Goal: Task Accomplishment & Management: Use online tool/utility

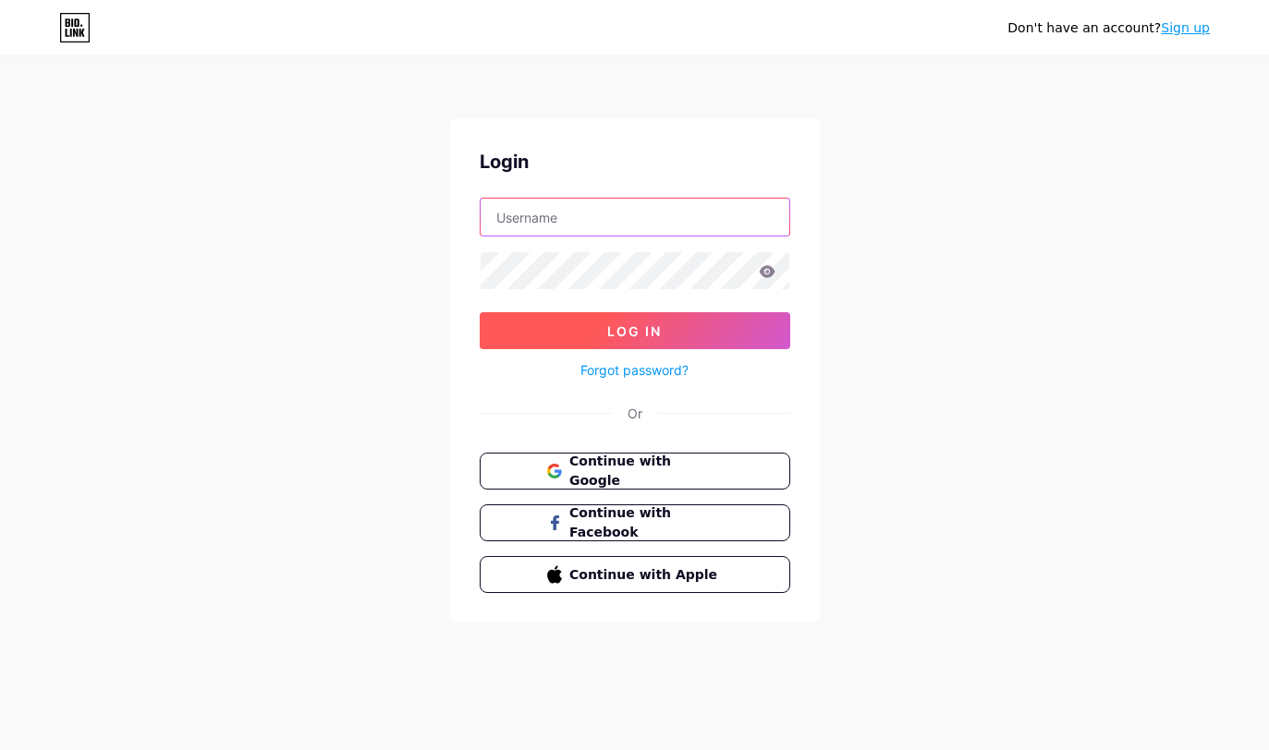
type input "filmclub"
click at [634, 331] on button "Log In" at bounding box center [635, 330] width 310 height 37
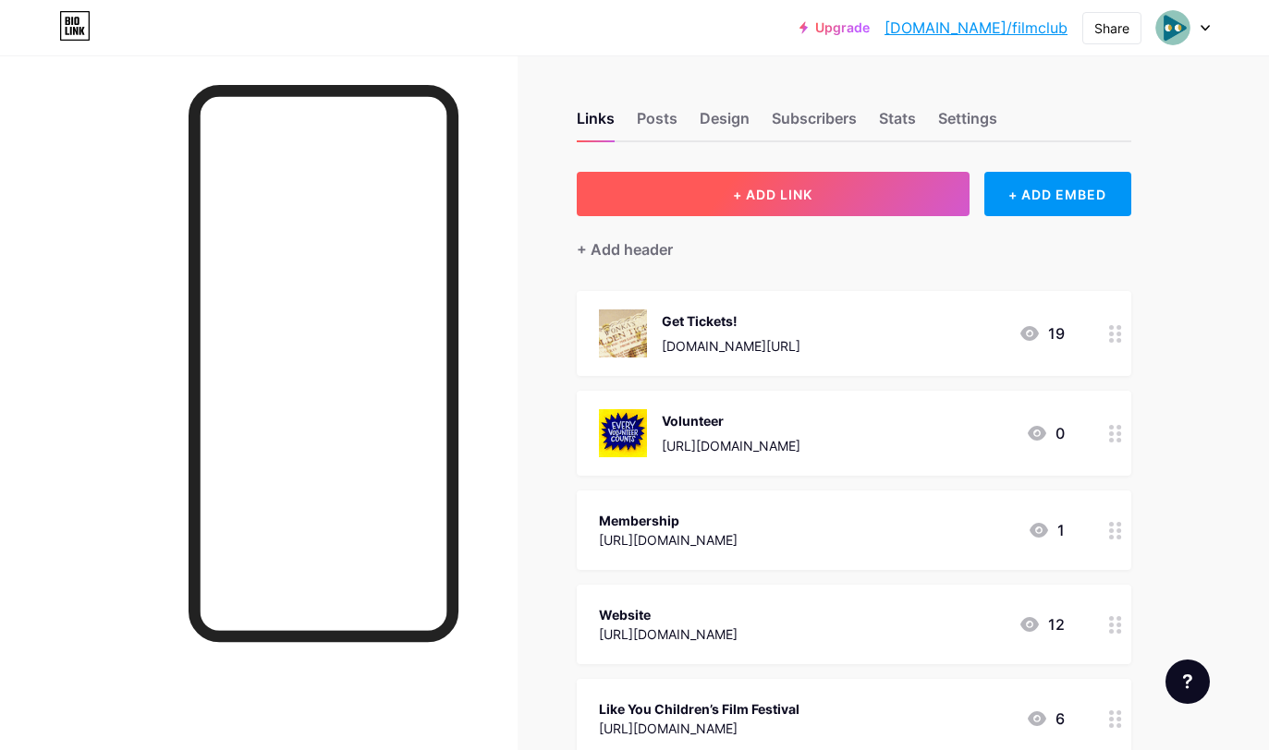
click at [835, 193] on button "+ ADD LINK" at bounding box center [773, 194] width 393 height 44
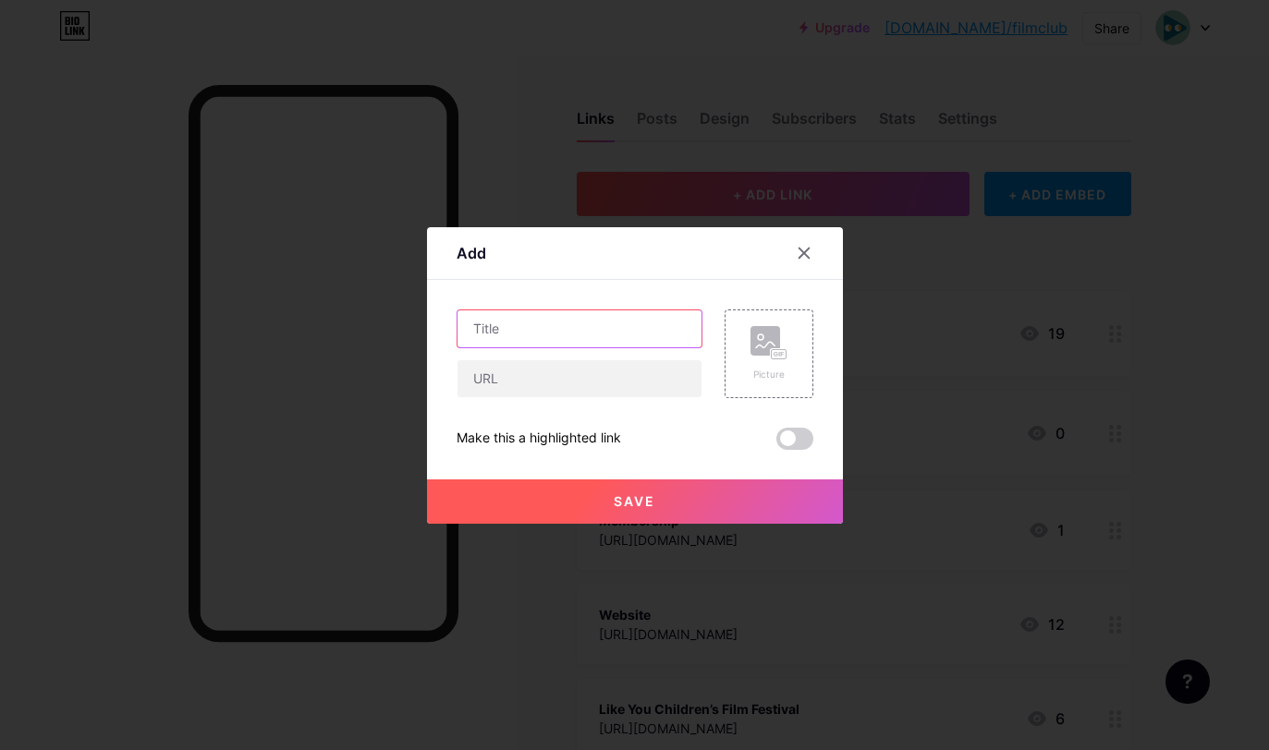
click at [580, 322] on input "text" at bounding box center [579, 328] width 244 height 37
type input "Early Bird Passes"
click at [538, 372] on input "text" at bounding box center [579, 378] width 244 height 37
paste input "[URL][DOMAIN_NAME]"
type input "[URL][DOMAIN_NAME]"
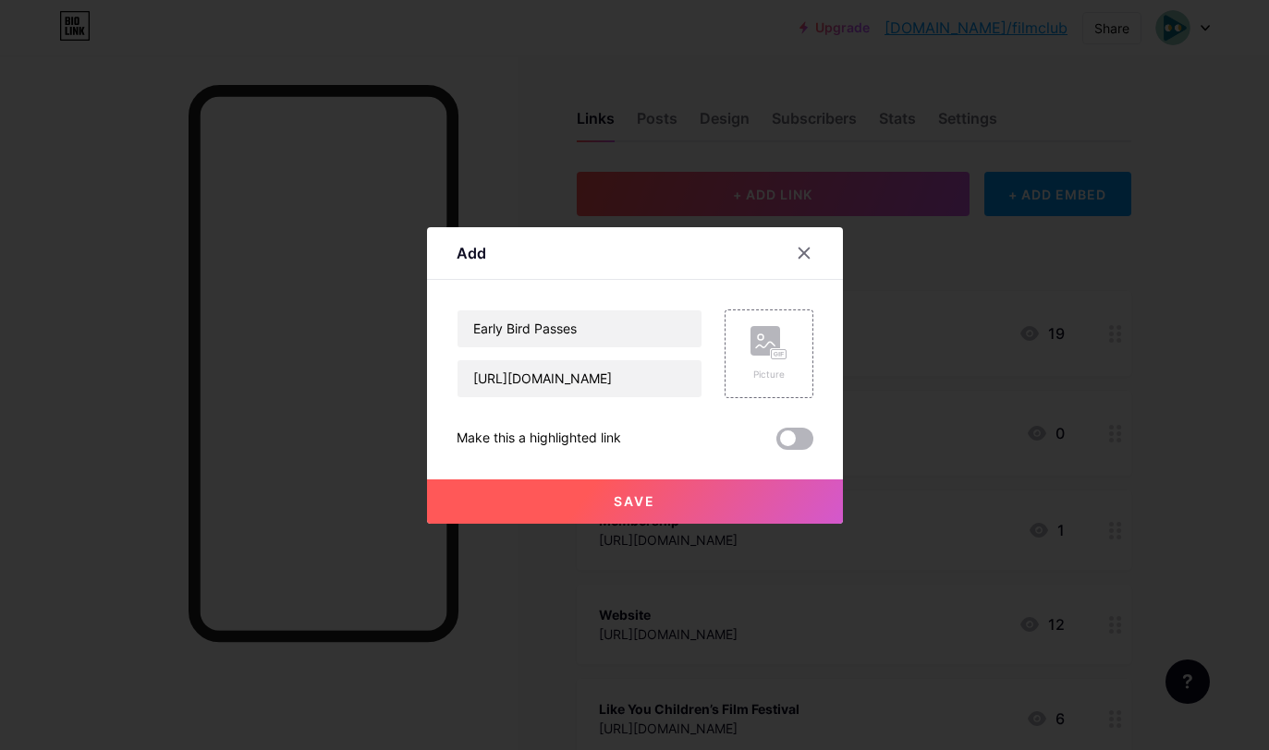
click at [796, 444] on span at bounding box center [794, 439] width 37 height 22
click at [776, 444] on input "checkbox" at bounding box center [776, 444] width 0 height 0
click at [771, 346] on rect at bounding box center [765, 341] width 30 height 30
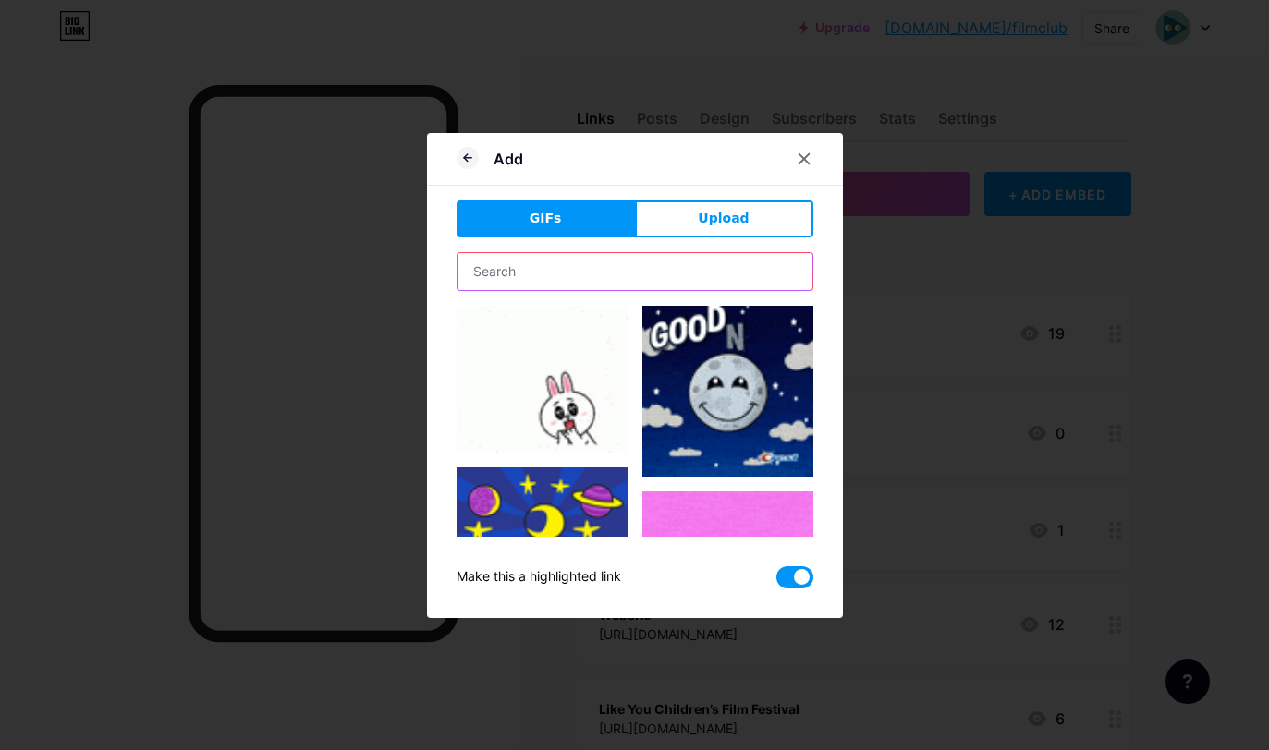
click at [596, 284] on input "text" at bounding box center [634, 271] width 355 height 37
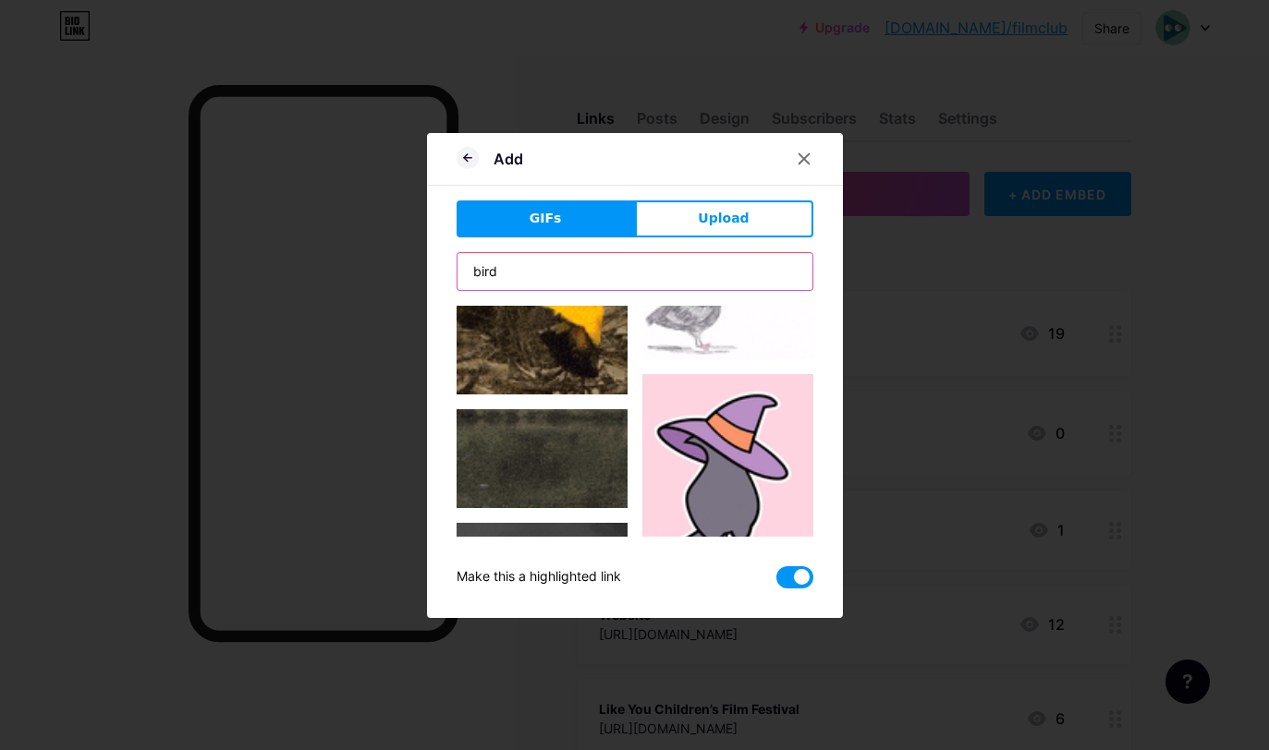
scroll to position [630, 0]
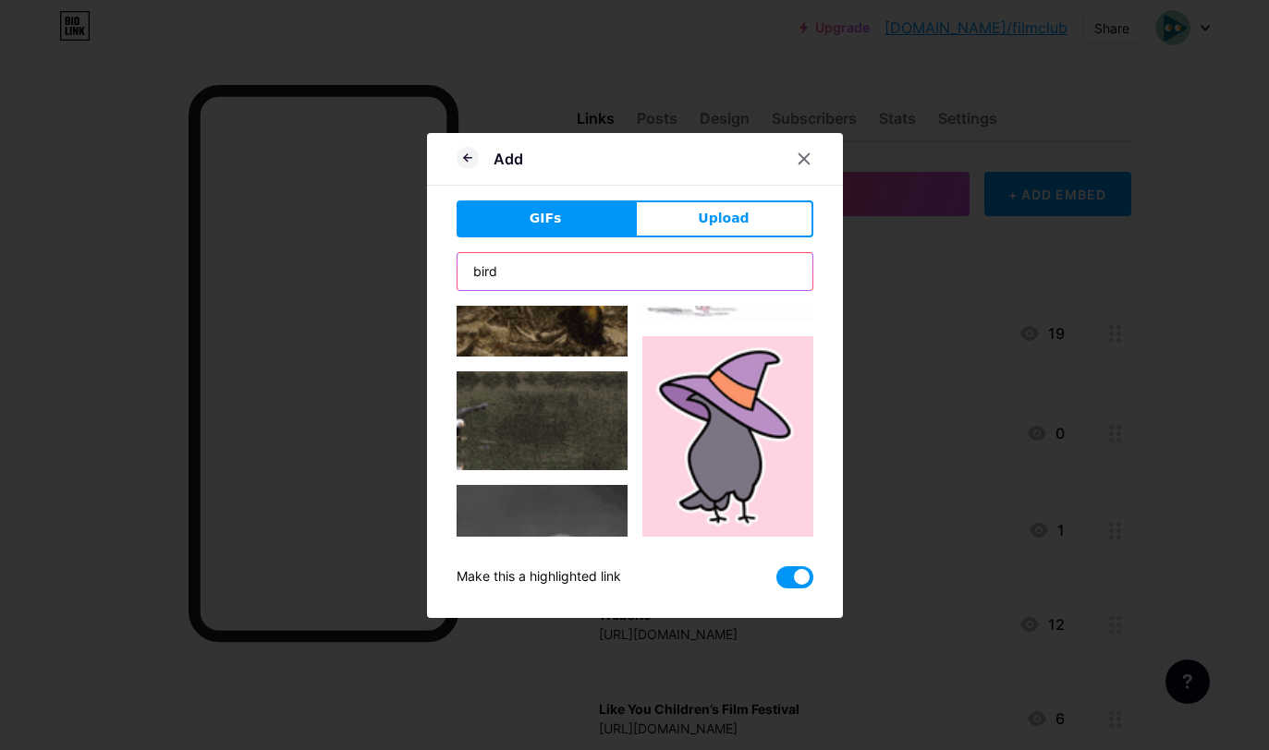
click at [474, 272] on input "bird" at bounding box center [634, 271] width 355 height 37
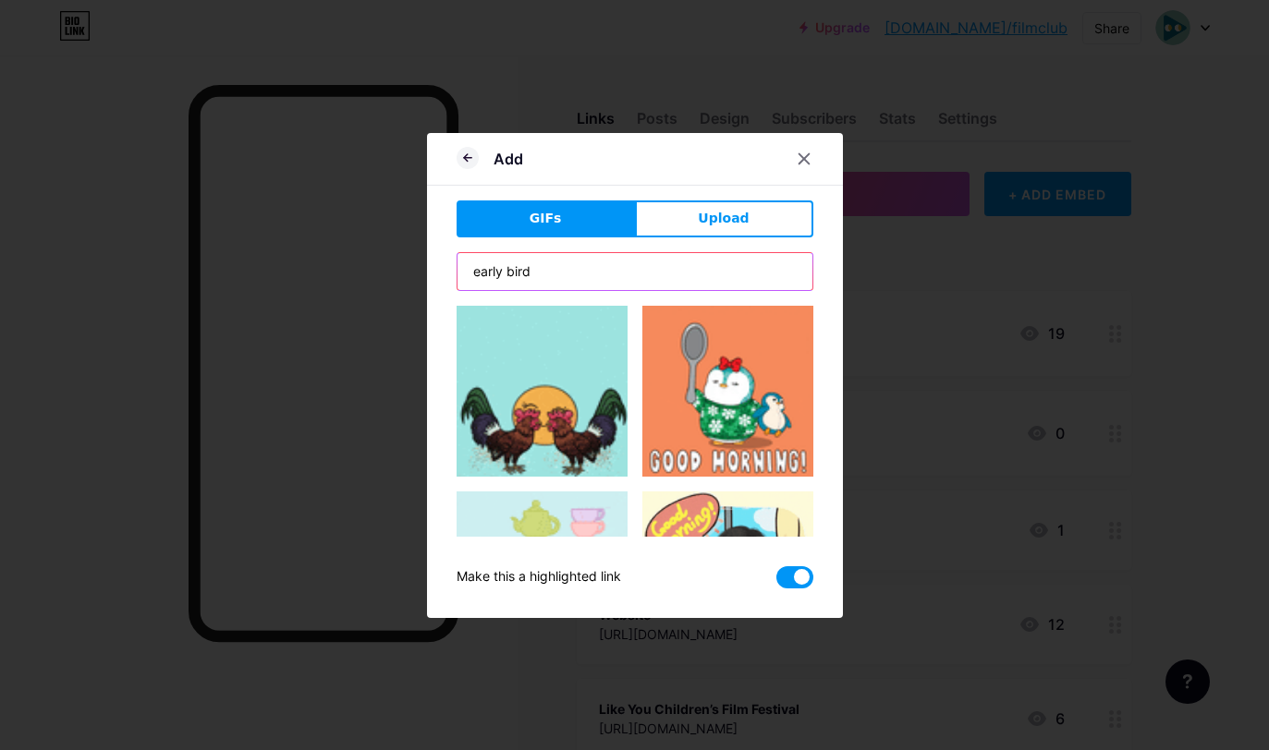
scroll to position [0, 0]
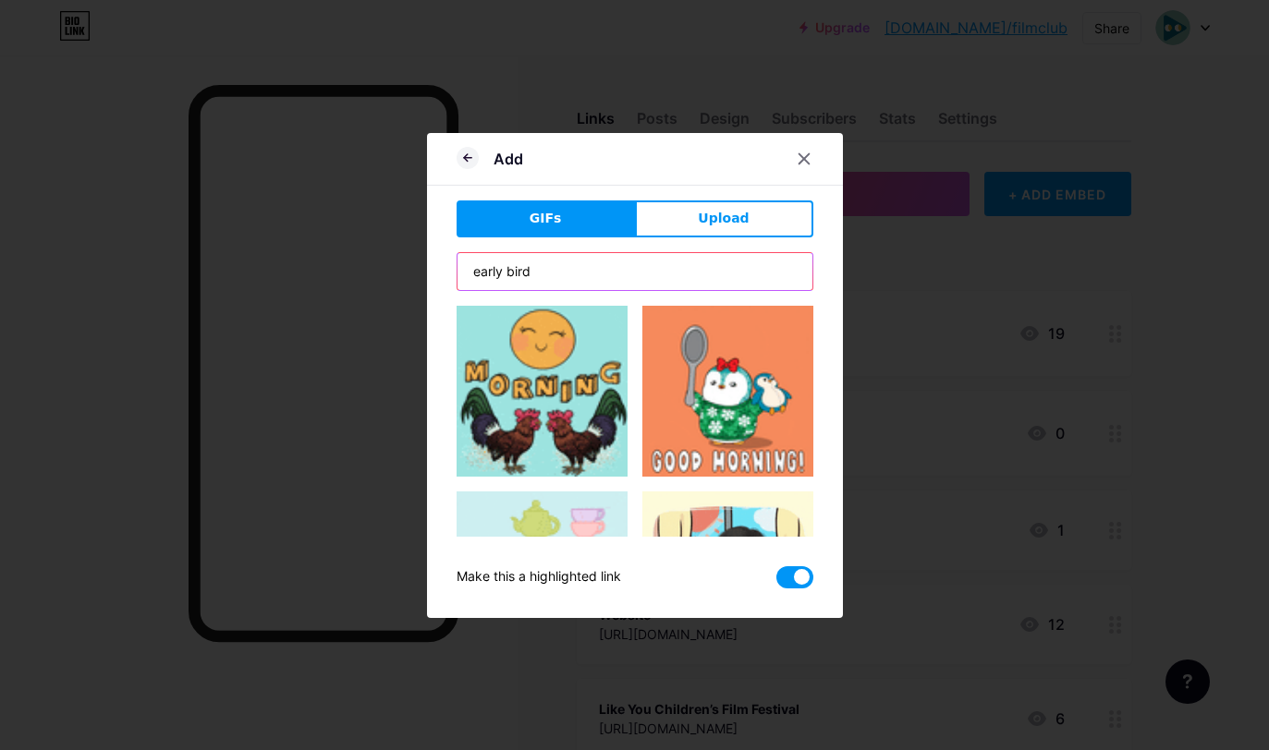
click at [516, 268] on input "early bird" at bounding box center [634, 271] width 355 height 37
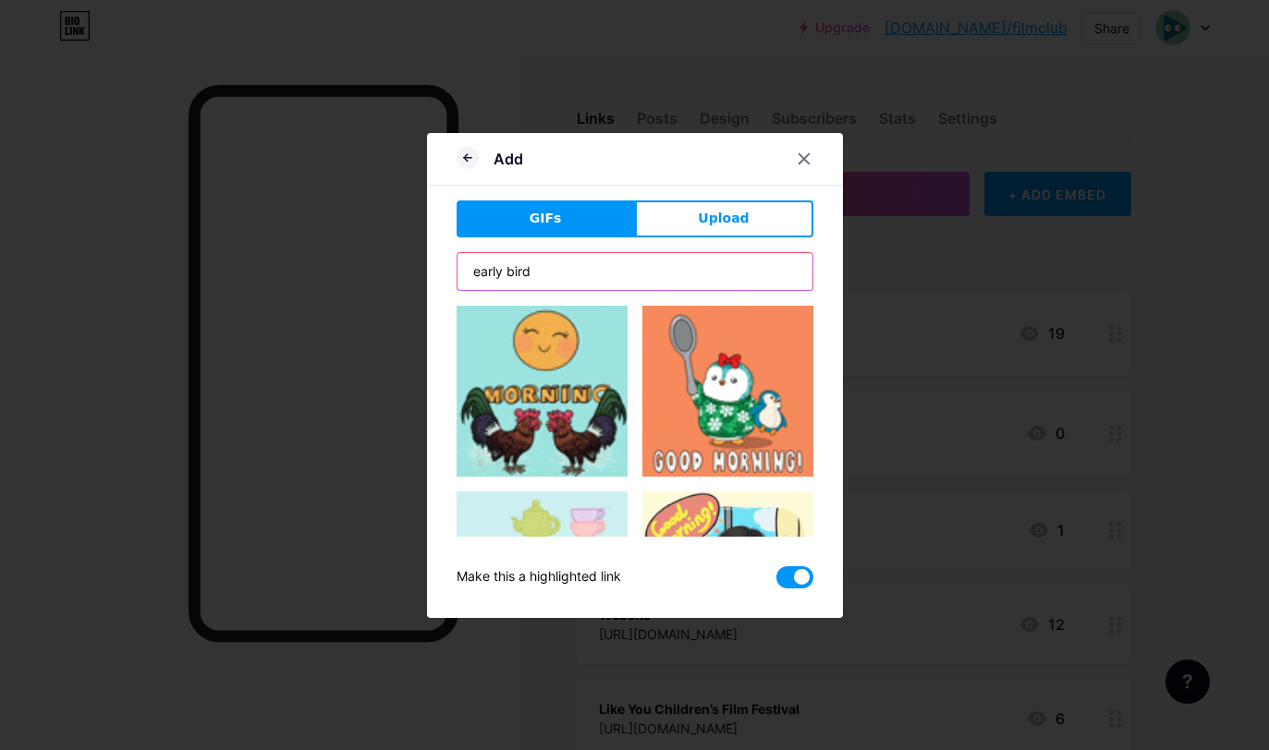
click at [516, 268] on input "early bird" at bounding box center [634, 271] width 355 height 37
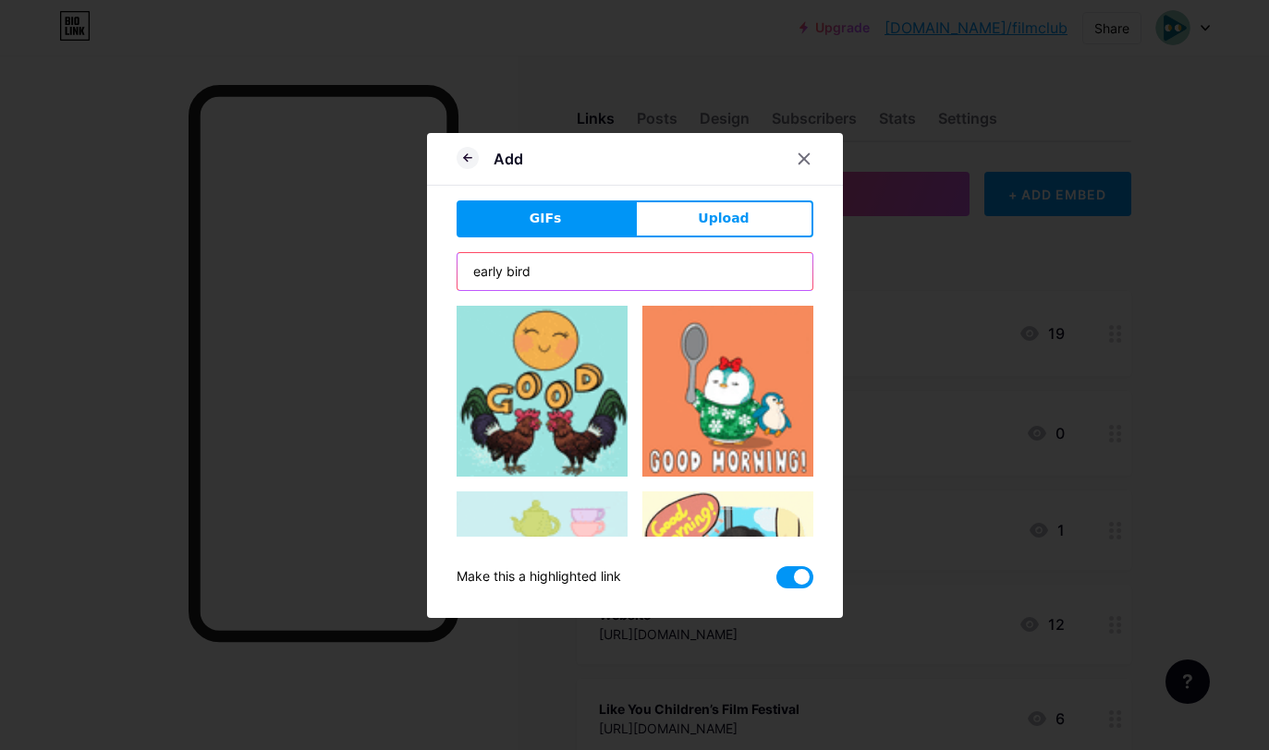
click at [516, 268] on input "early bird" at bounding box center [634, 271] width 355 height 37
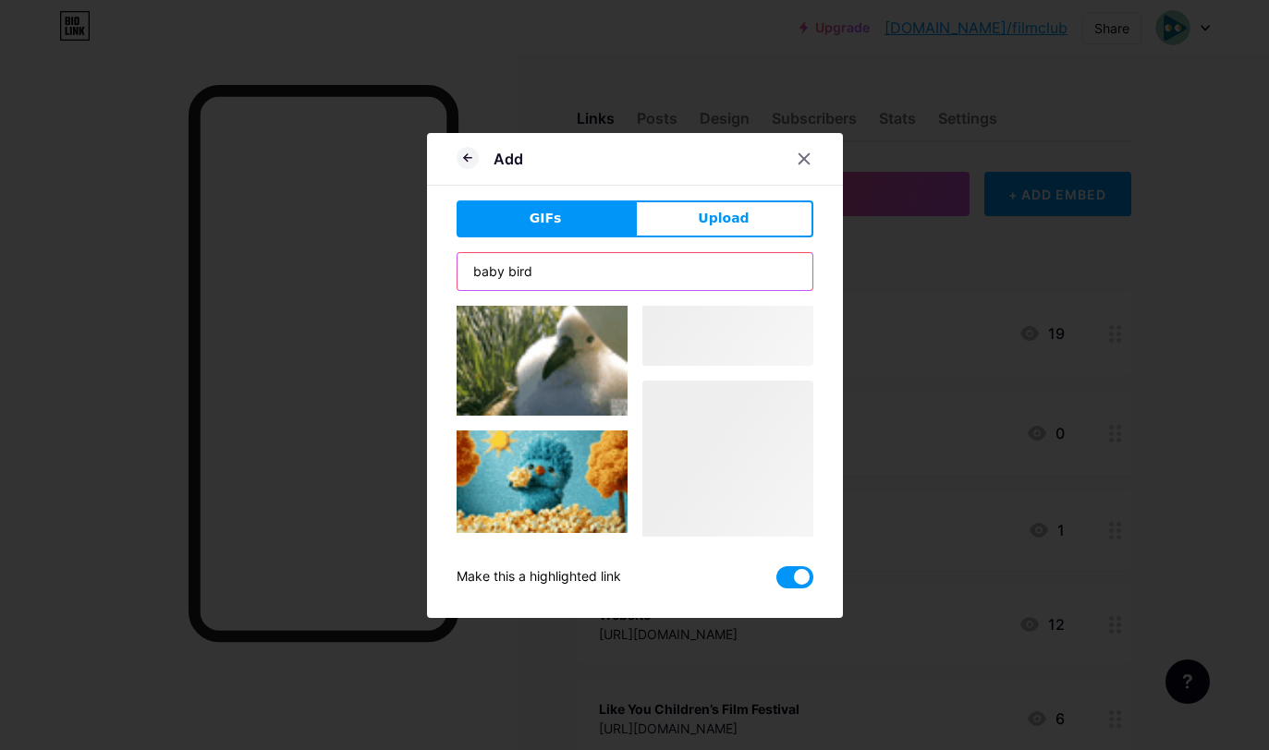
scroll to position [1372, 0]
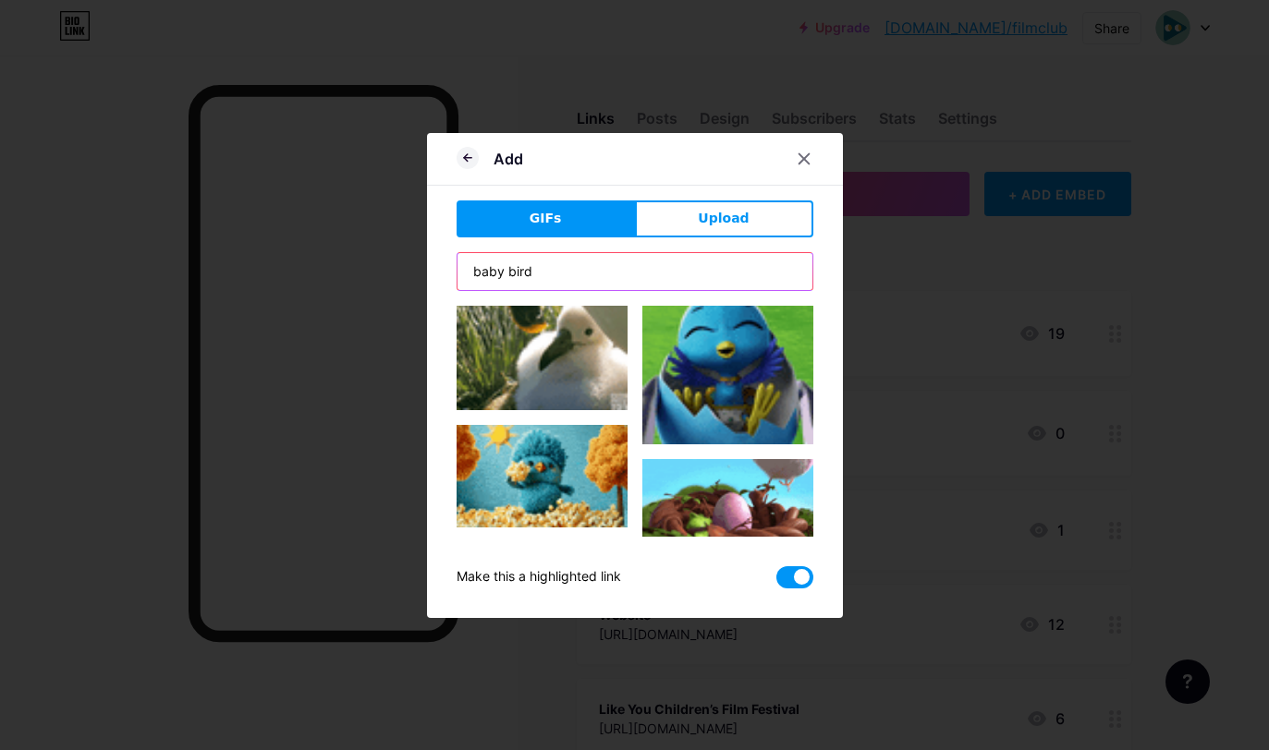
click at [527, 274] on input "baby bird" at bounding box center [634, 271] width 355 height 37
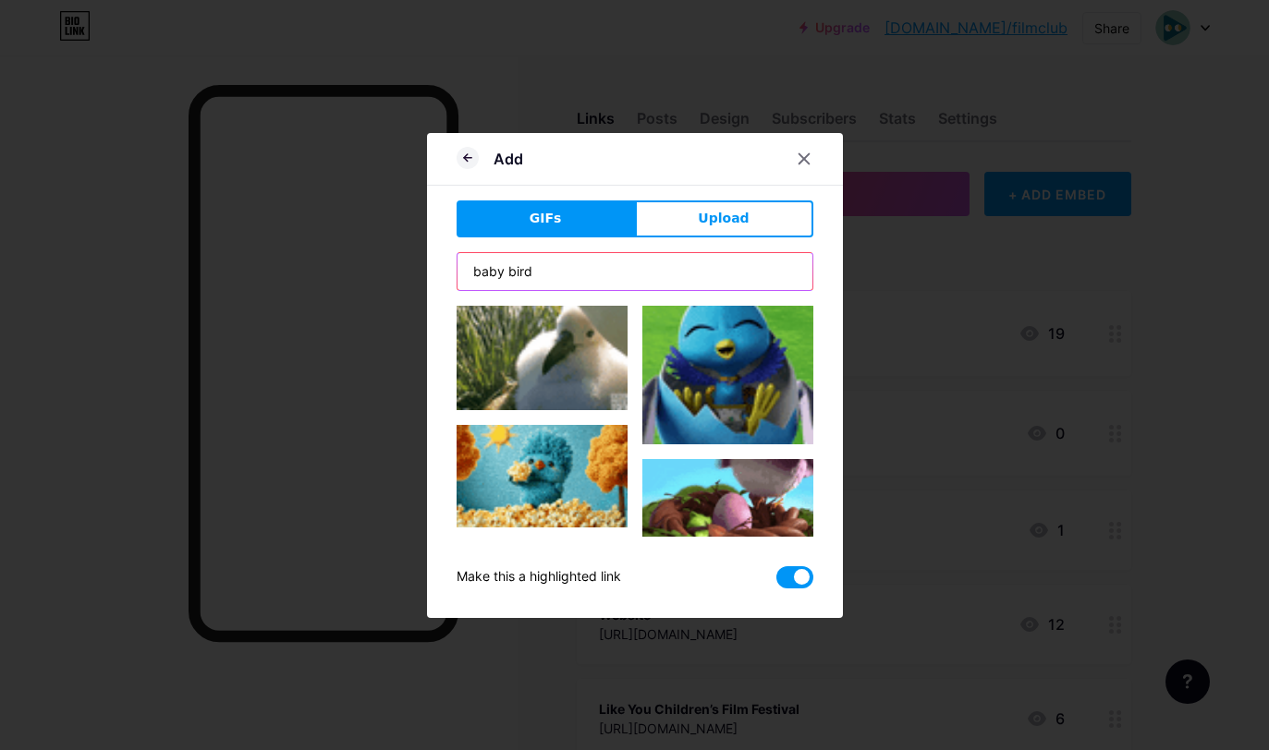
click at [527, 274] on input "baby bird" at bounding box center [634, 271] width 355 height 37
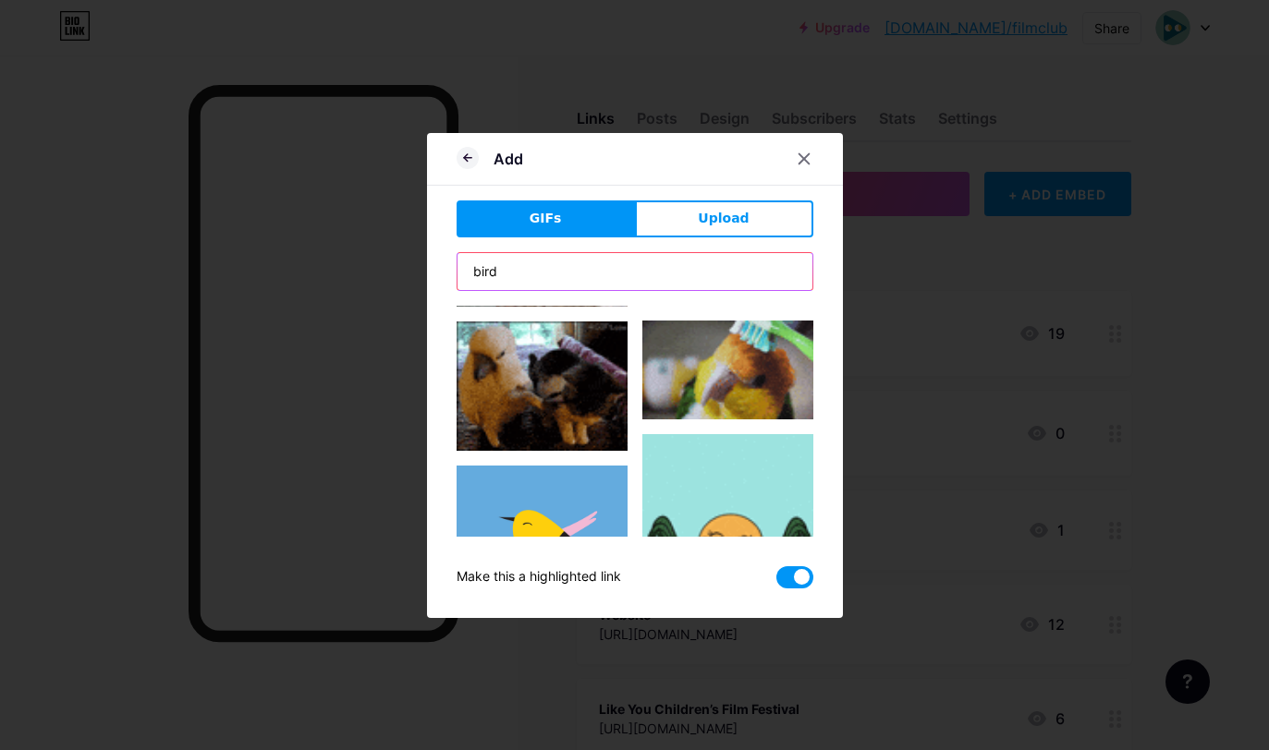
scroll to position [1638, 0]
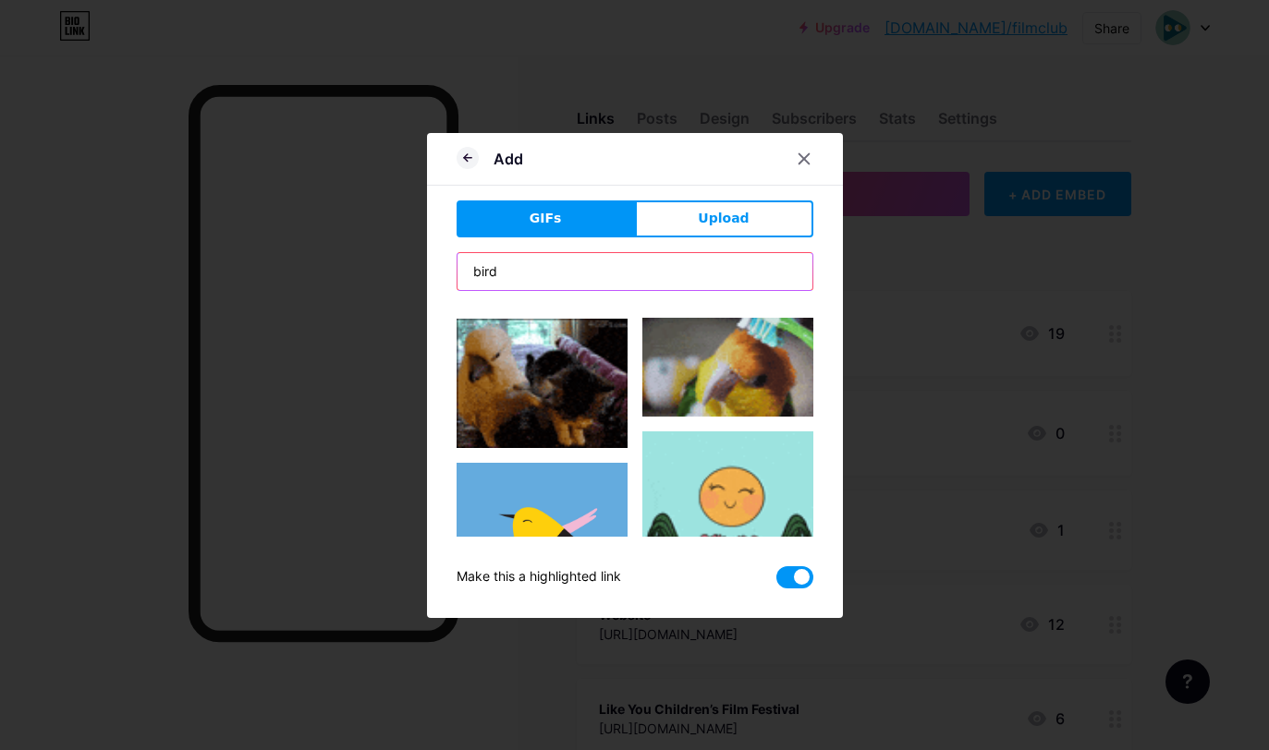
type input "bird"
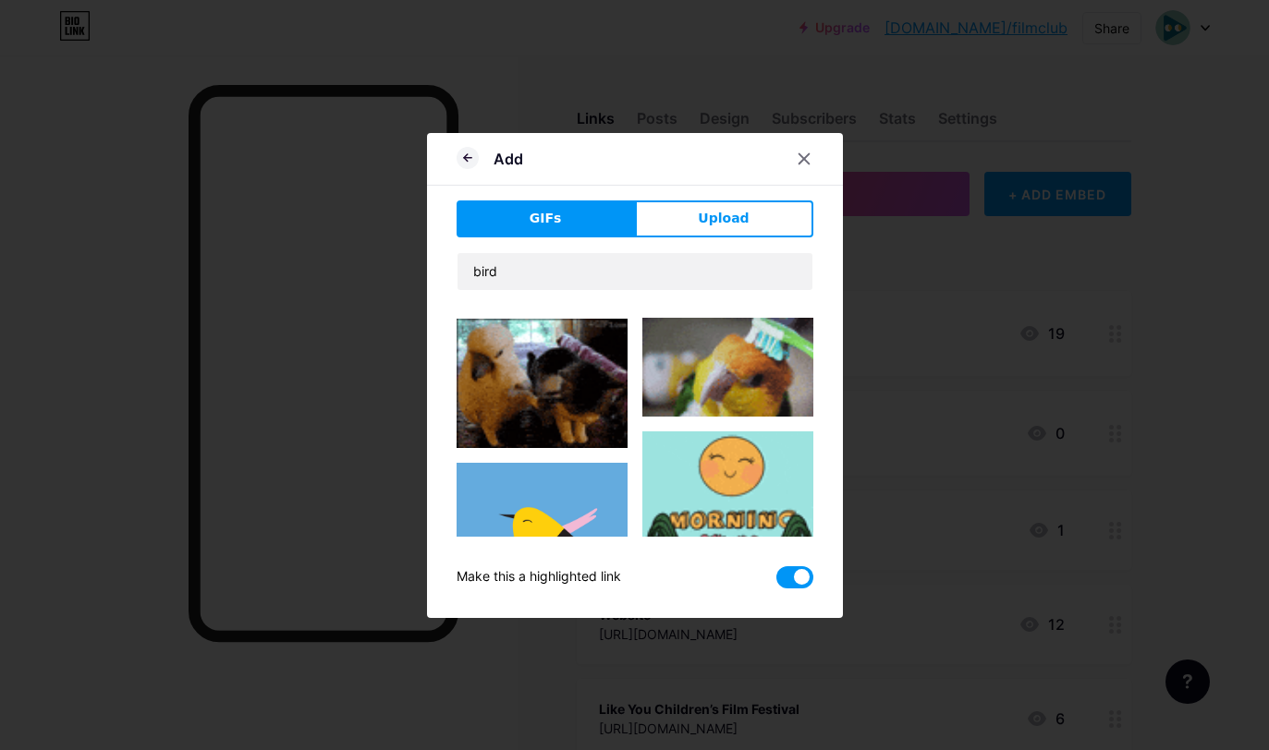
click at [752, 386] on img at bounding box center [727, 367] width 171 height 99
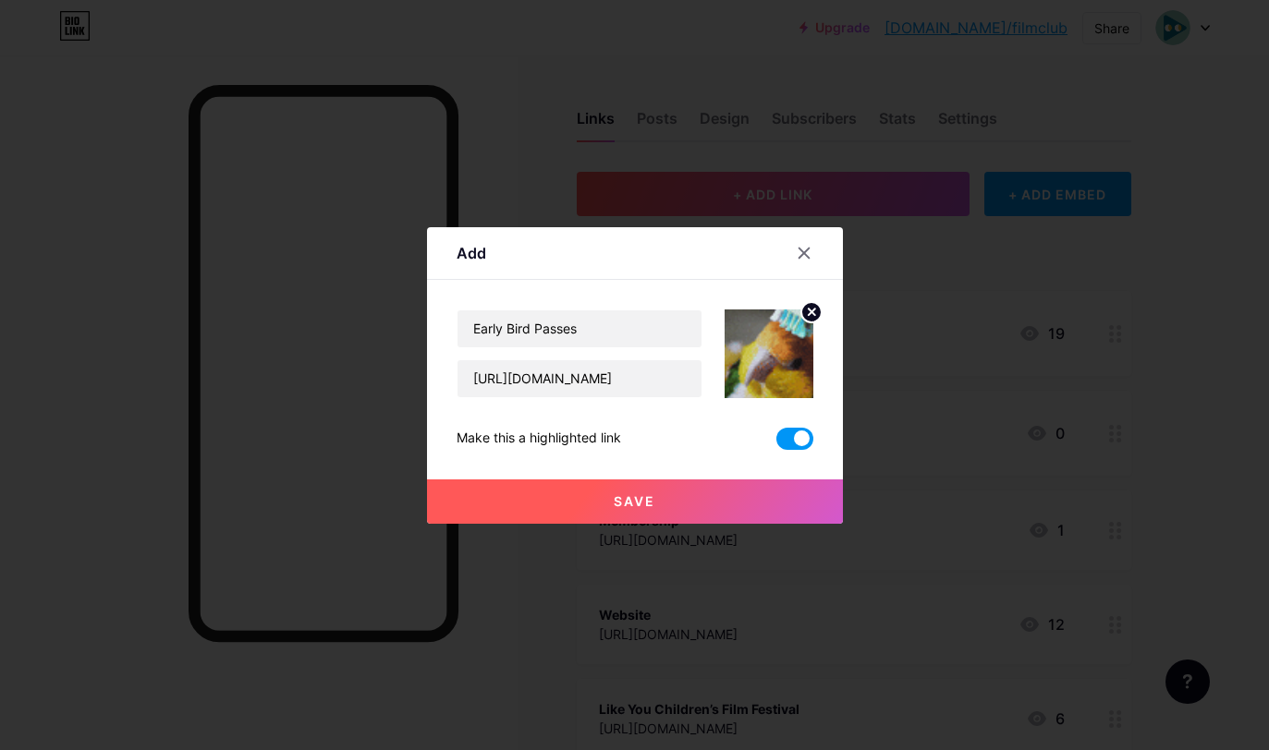
click at [639, 505] on span "Save" at bounding box center [635, 501] width 42 height 16
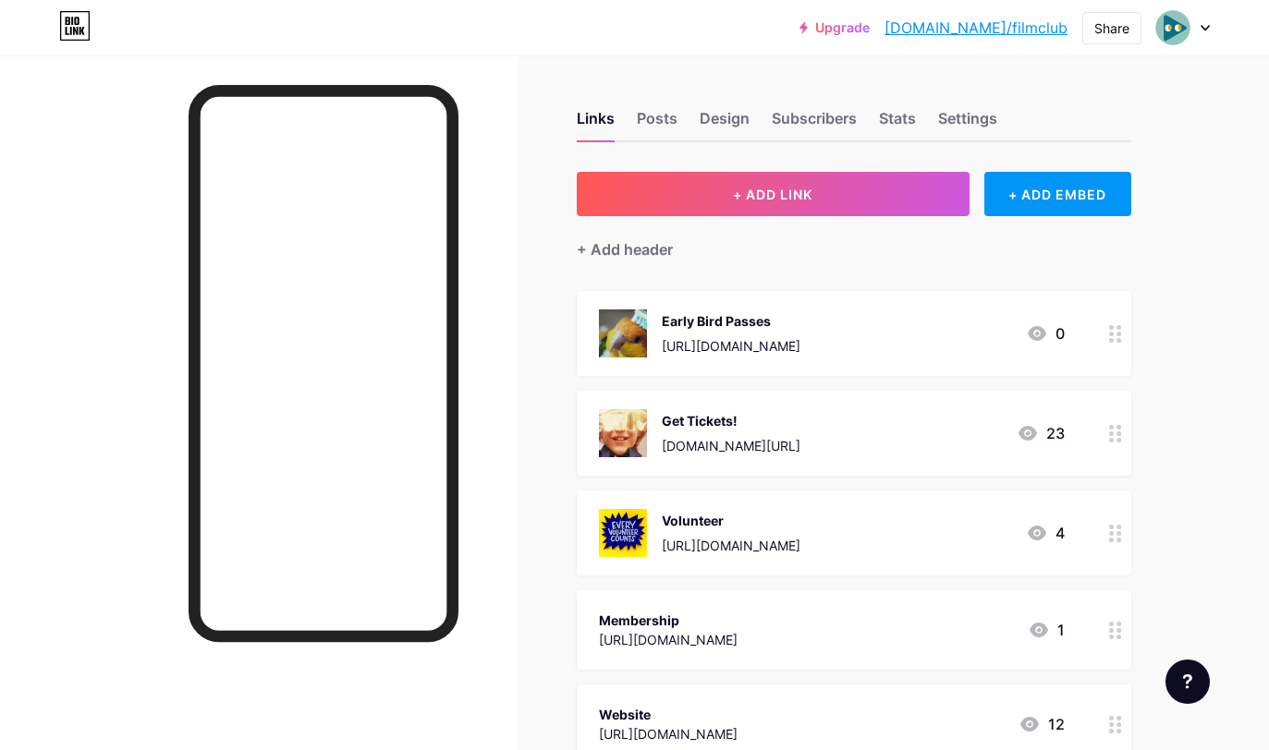
scroll to position [0, 0]
